Goal: Task Accomplishment & Management: Complete application form

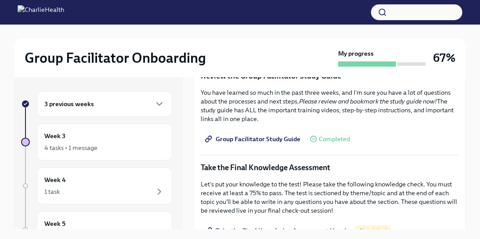
scroll to position [364, 0]
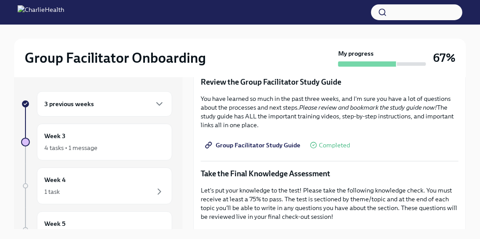
click at [276, 143] on span "Group Facilitator Study Guide" at bounding box center [254, 145] width 94 height 9
click at [233, 143] on span "Group Facilitator Study Guide" at bounding box center [254, 145] width 94 height 9
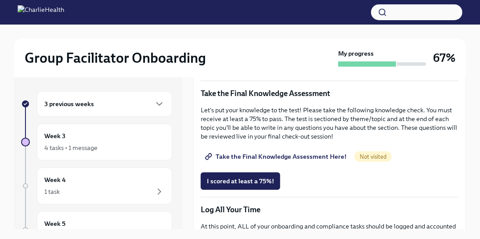
scroll to position [455, 0]
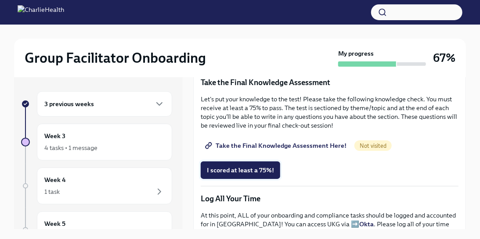
click at [242, 167] on span "I scored at least a 75%!" at bounding box center [240, 170] width 67 height 9
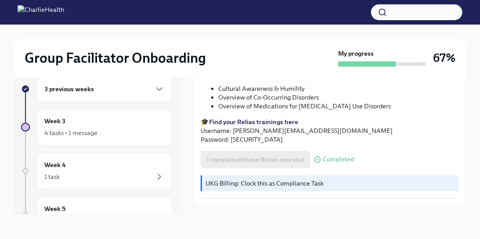
scroll to position [722, 0]
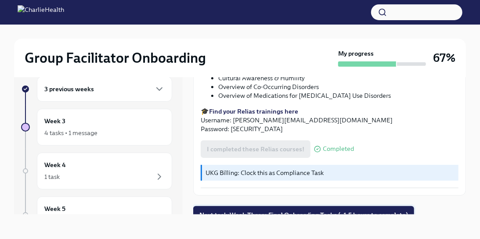
click at [277, 211] on span "Next task : Week Three: Final Onboarding Tasks (~1.5 hours to complete)" at bounding box center [303, 215] width 209 height 9
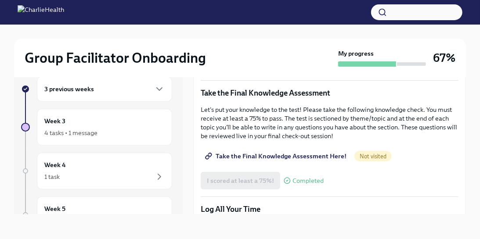
scroll to position [432, 0]
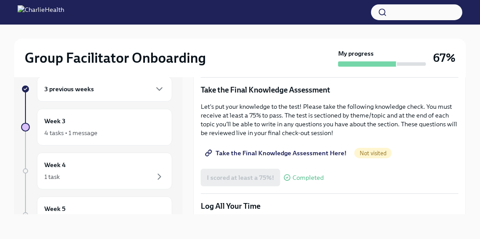
click at [288, 152] on span "Take the Final Knowledge Assessment Here!" at bounding box center [277, 153] width 140 height 9
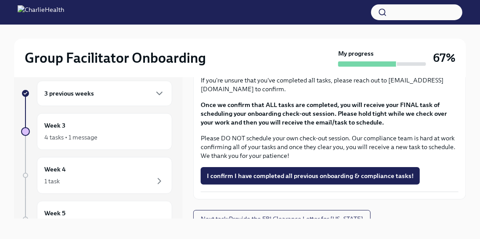
scroll to position [15, 0]
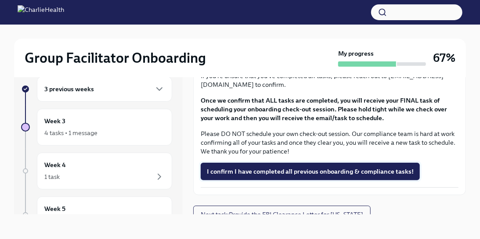
click at [242, 167] on span "I confirm I have completed all previous onboarding & compliance tasks!" at bounding box center [310, 171] width 207 height 9
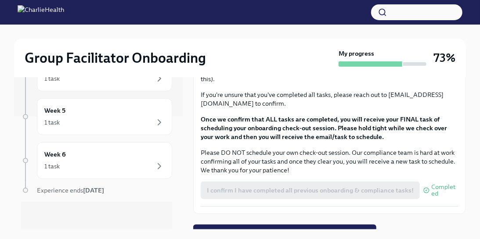
scroll to position [771, 0]
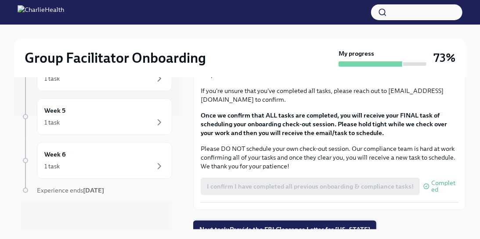
click at [247, 225] on span "Next task : Provide the FBI Clearance Letter for [US_STATE]" at bounding box center [284, 229] width 171 height 9
